Goal: Task Accomplishment & Management: Manage account settings

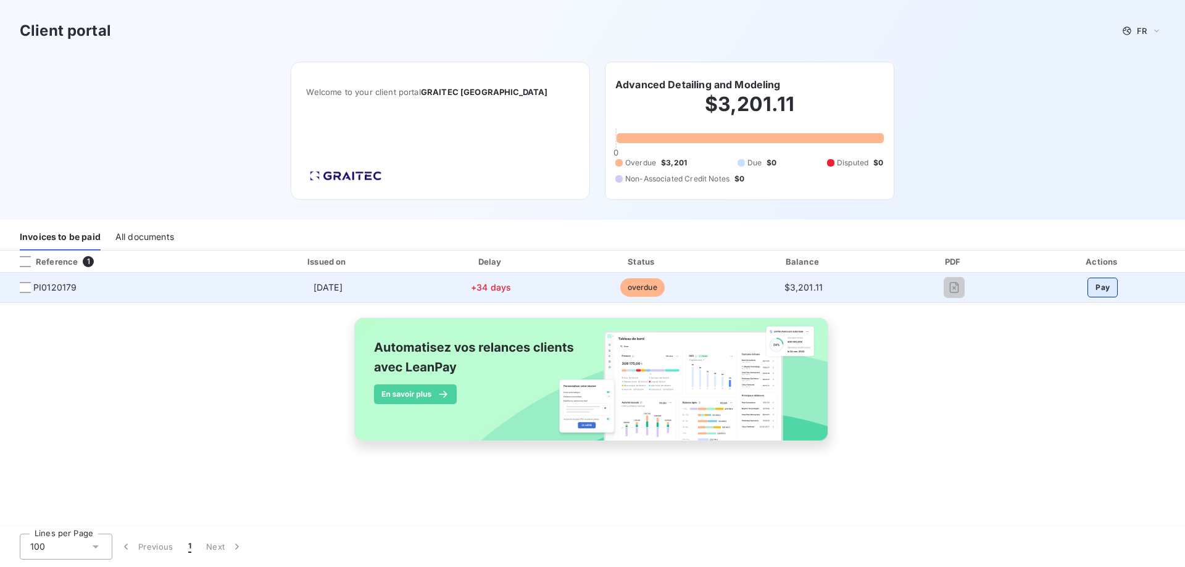
click at [1104, 295] on button "Pay" at bounding box center [1102, 288] width 30 height 20
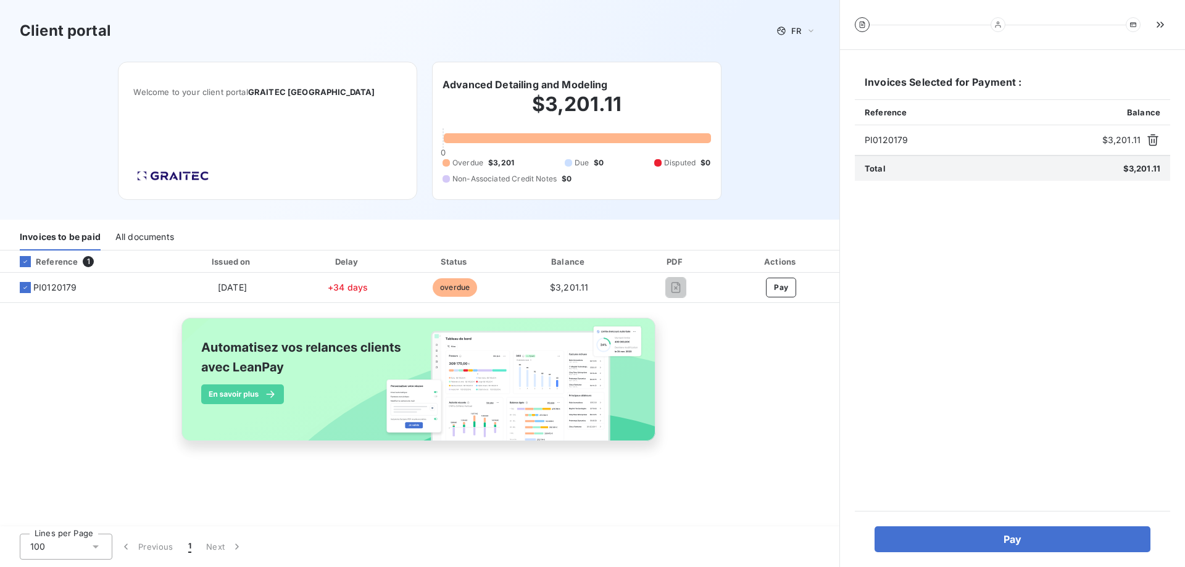
click at [789, 109] on div "Client portal FR Welcome to your client portal GRAITEC [GEOGRAPHIC_DATA] Advanc…" at bounding box center [419, 110] width 839 height 220
click at [765, 124] on div "Client portal FR Welcome to your client portal GRAITEC [GEOGRAPHIC_DATA] Advanc…" at bounding box center [419, 110] width 839 height 220
click at [773, 94] on div "Client portal FR Welcome to your client portal GRAITEC [GEOGRAPHIC_DATA] Advanc…" at bounding box center [419, 110] width 839 height 220
click at [1163, 22] on icon "button" at bounding box center [1160, 25] width 12 height 12
